Goal: Task Accomplishment & Management: Manage account settings

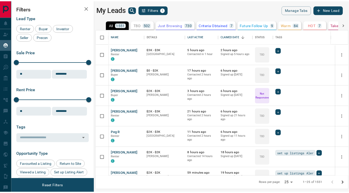
scroll to position [142, 251]
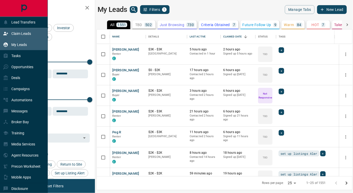
click at [17, 32] on p "Claim Leads" at bounding box center [21, 33] width 20 height 4
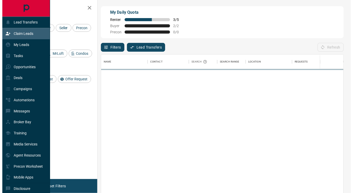
scroll to position [142, 238]
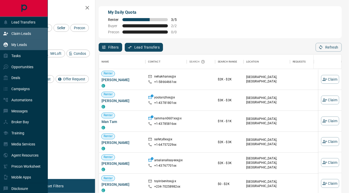
click at [18, 43] on p "My Leads" at bounding box center [18, 45] width 15 height 4
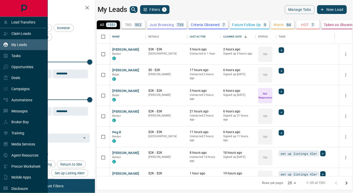
scroll to position [142, 251]
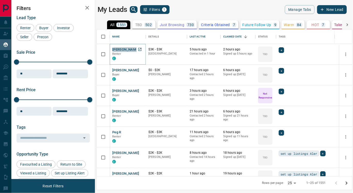
click at [123, 50] on button "[PERSON_NAME]" at bounding box center [125, 49] width 27 height 5
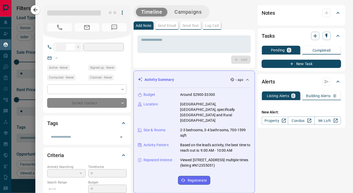
type input "**"
type input "**********"
type input "**"
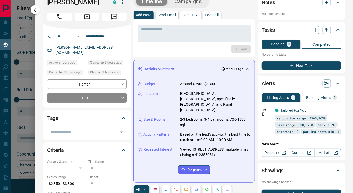
scroll to position [0, 0]
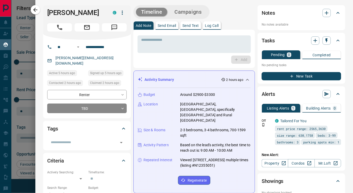
click at [102, 128] on div "Tags" at bounding box center [86, 128] width 79 height 12
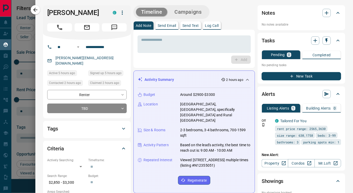
click at [101, 128] on div "Tags" at bounding box center [86, 128] width 79 height 12
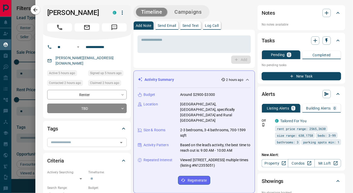
click at [103, 139] on input "text" at bounding box center [83, 142] width 68 height 6
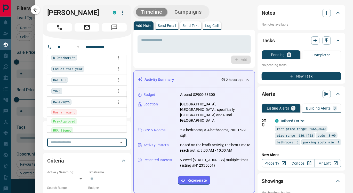
scroll to position [2036, 0]
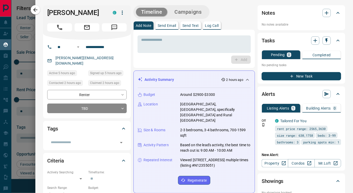
click at [130, 66] on div "**********" at bounding box center [87, 79] width 88 height 78
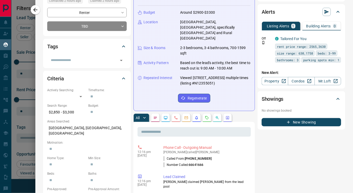
scroll to position [94, 0]
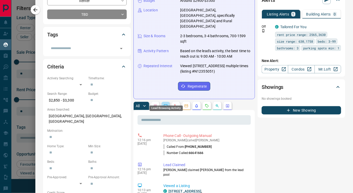
click at [166, 104] on icon "Lead Browsing Activity" at bounding box center [166, 106] width 4 height 4
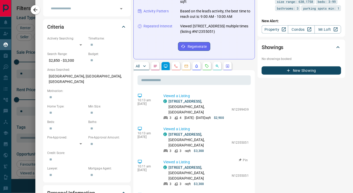
scroll to position [134, 0]
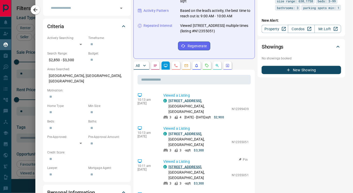
click at [184, 165] on link "[STREET_ADDRESS]" at bounding box center [184, 167] width 33 height 4
click at [190, 99] on link "[STREET_ADDRESS]" at bounding box center [184, 101] width 33 height 4
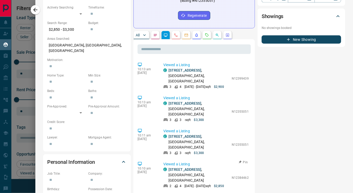
scroll to position [165, 0]
click at [181, 167] on link "[STREET_ADDRESS]" at bounding box center [184, 169] width 33 height 4
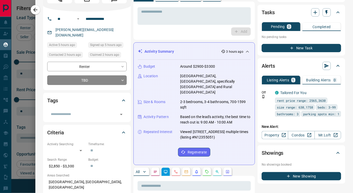
scroll to position [28, 0]
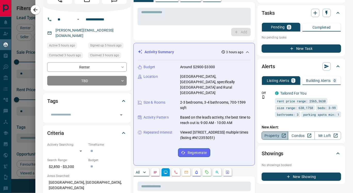
click at [267, 133] on link "Property" at bounding box center [275, 135] width 27 height 8
drag, startPoint x: 55, startPoint y: 27, endPoint x: 117, endPoint y: 27, distance: 61.9
click at [117, 27] on div "[PERSON_NAME][EMAIL_ADDRESS][DOMAIN_NAME]" at bounding box center [86, 33] width 79 height 14
copy link "[PERSON_NAME][EMAIL_ADDRESS][DOMAIN_NAME]"
